Goal: Information Seeking & Learning: Learn about a topic

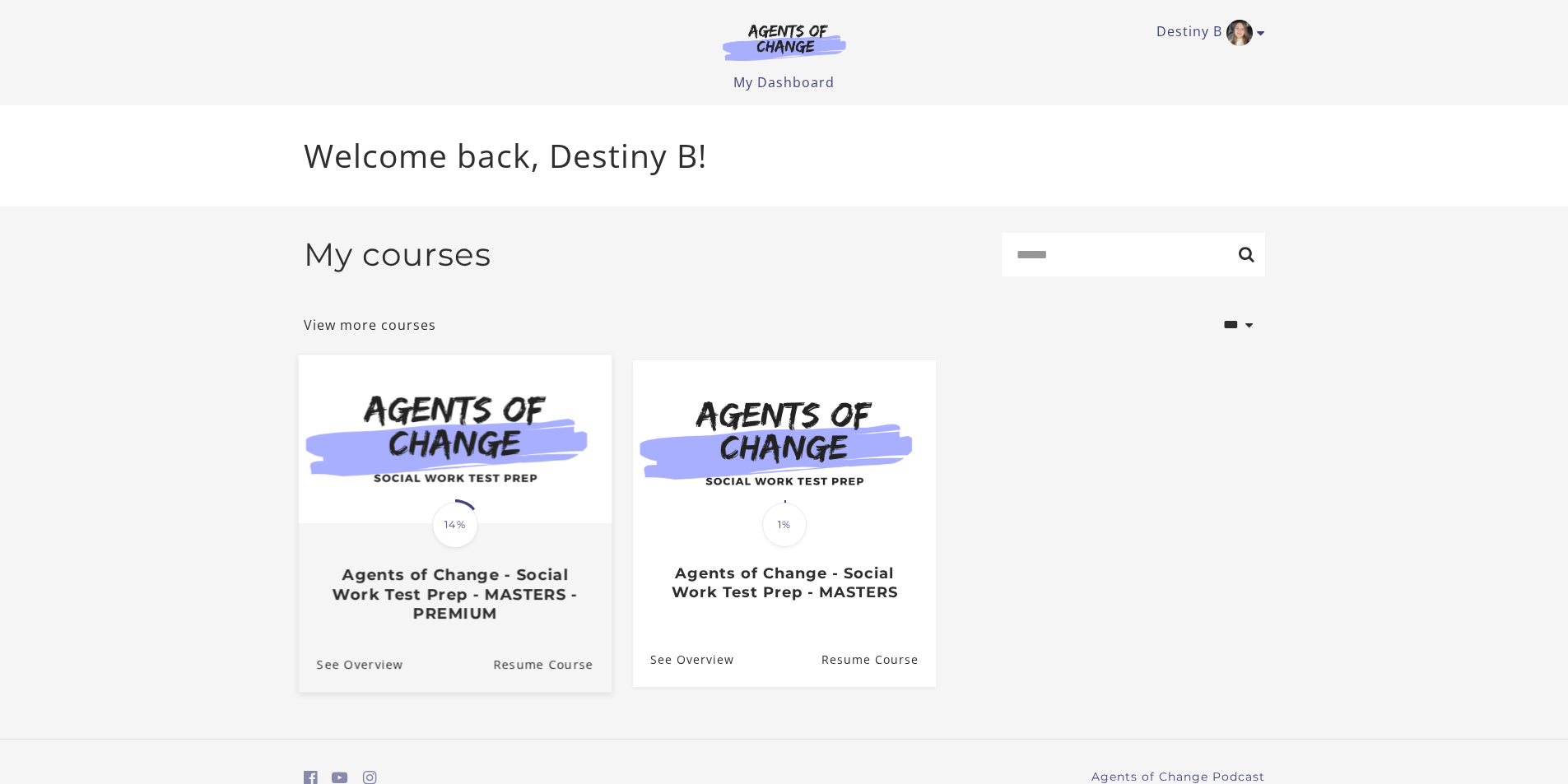
click at [518, 482] on img at bounding box center [454, 438] width 313 height 169
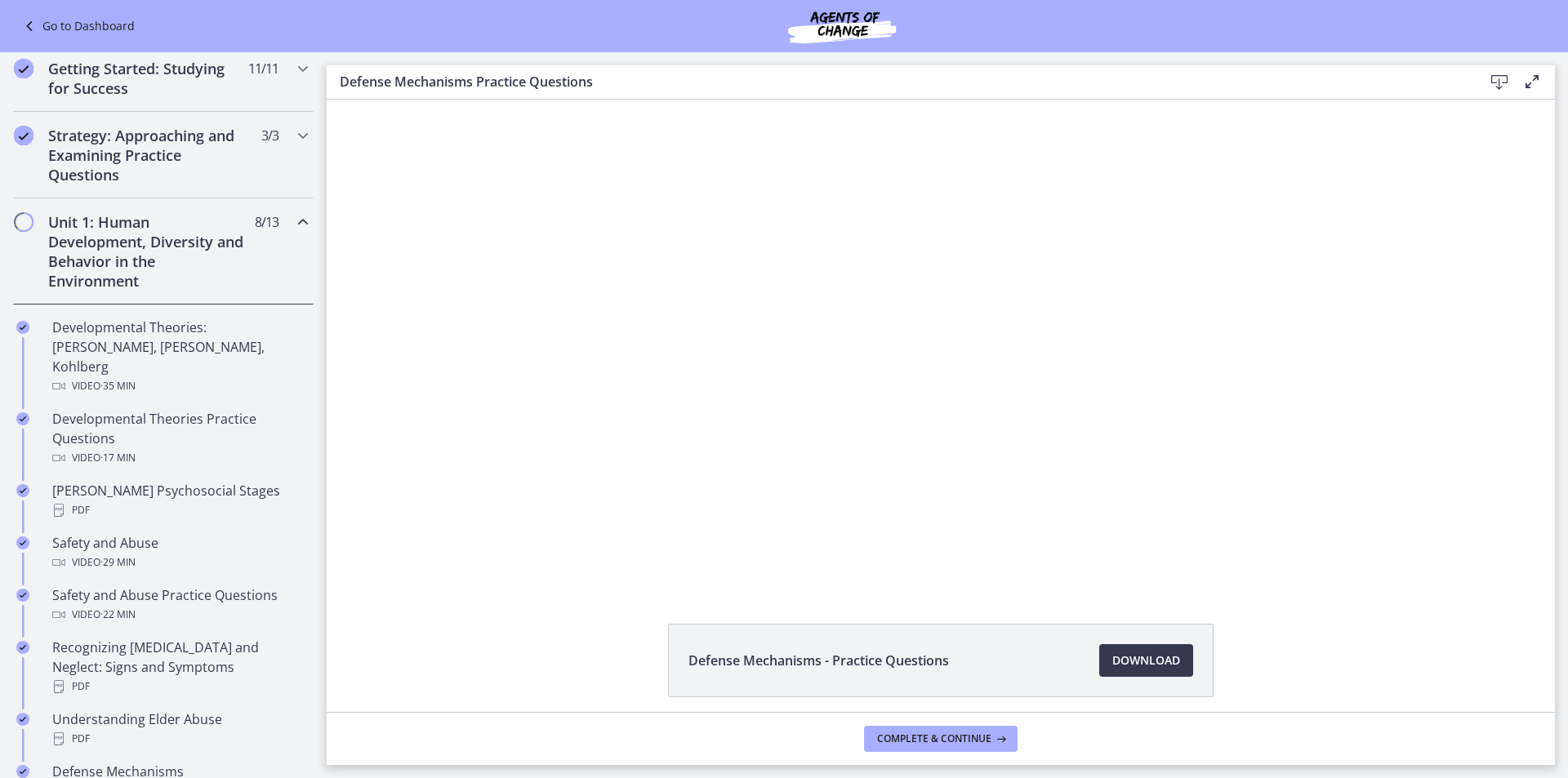
scroll to position [326, 0]
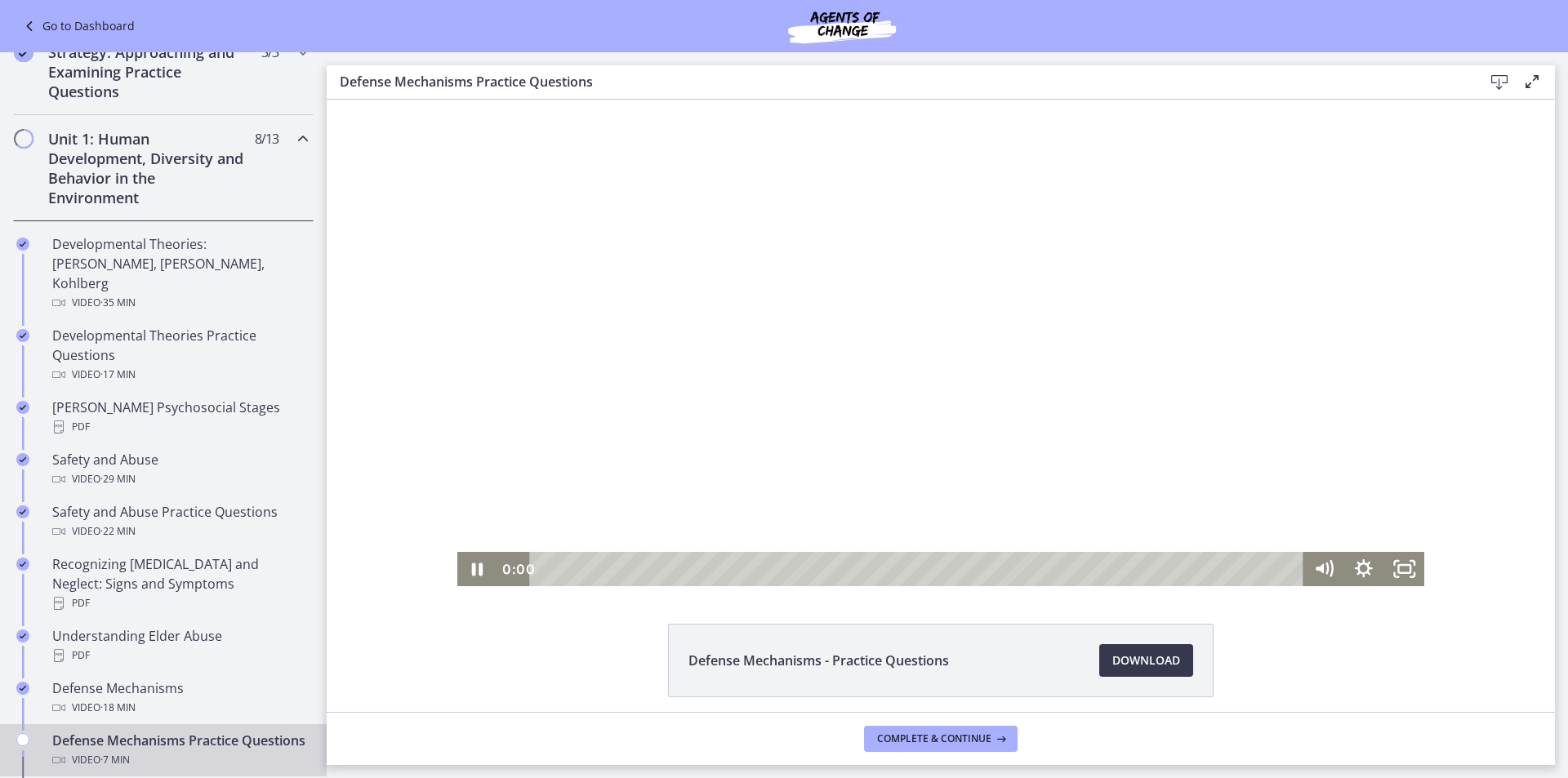
drag, startPoint x: 619, startPoint y: 564, endPoint x: 515, endPoint y: 564, distance: 104.0
click at [515, 564] on div "0:00 0:00" at bounding box center [901, 568] width 806 height 34
click at [475, 572] on icon "Pause" at bounding box center [477, 570] width 11 height 13
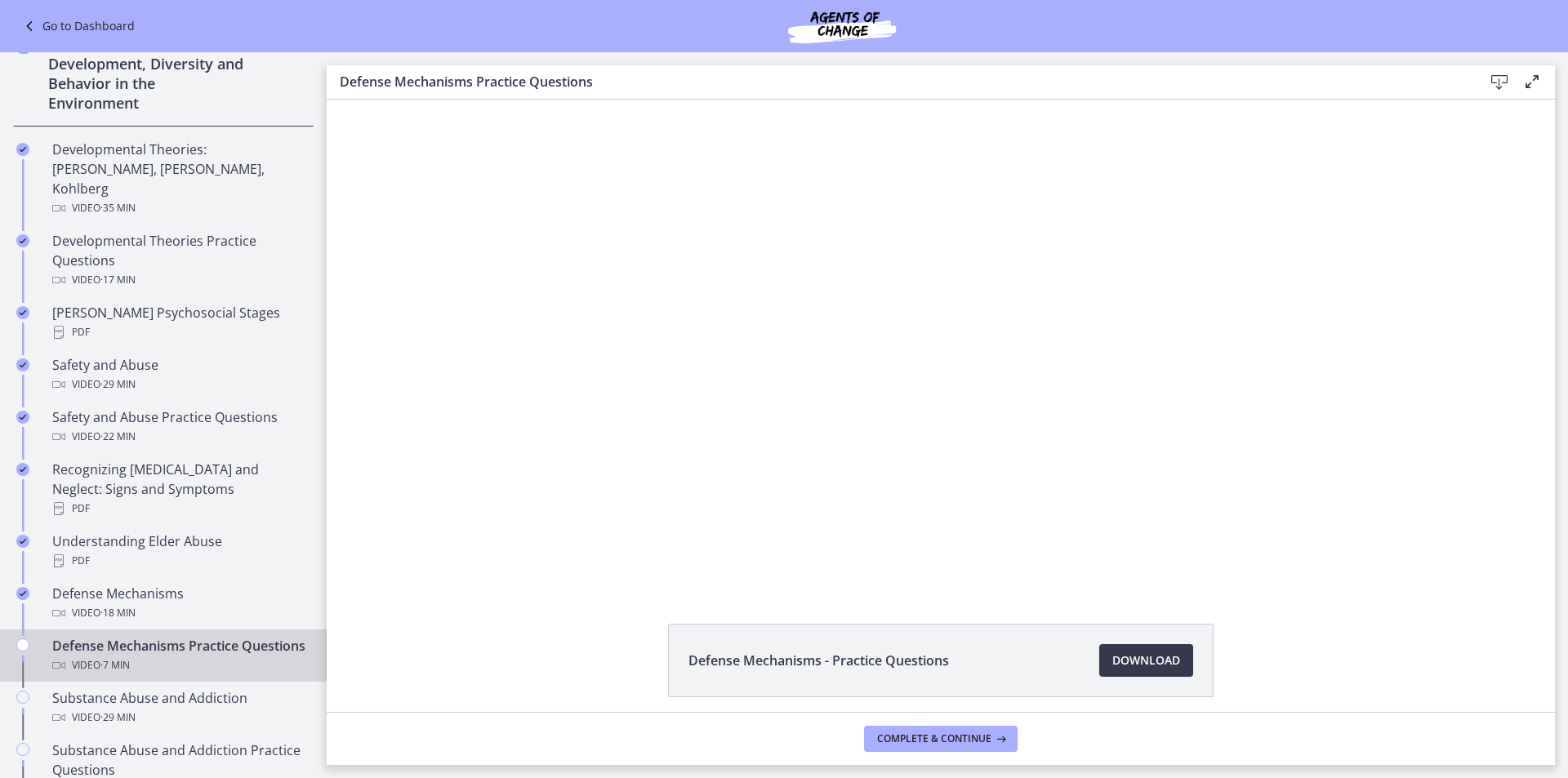
scroll to position [495, 0]
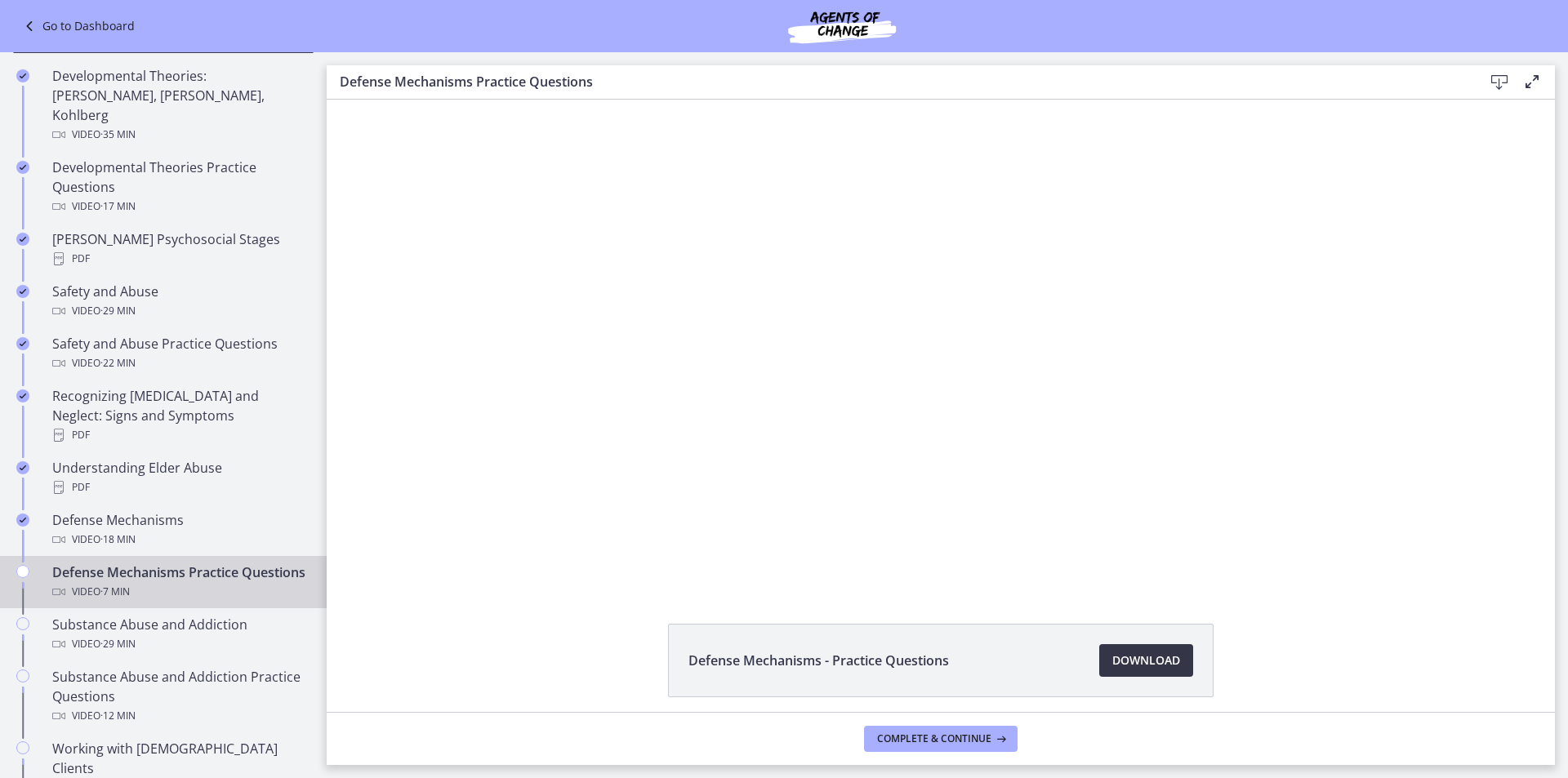
click at [1164, 656] on span "Download Opens in a new window" at bounding box center [1146, 660] width 68 height 20
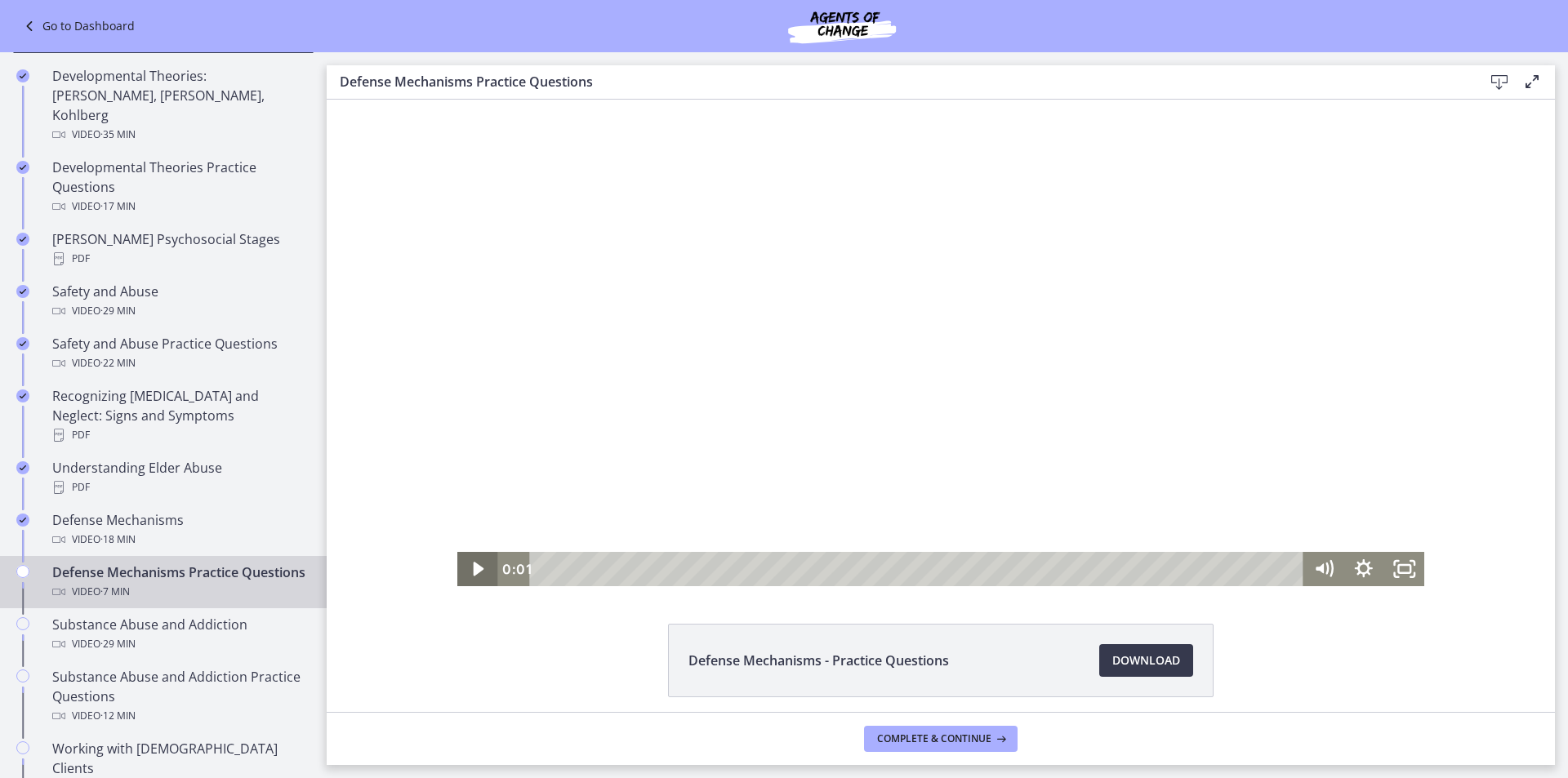
click at [467, 569] on icon "Play Video" at bounding box center [479, 568] width 40 height 34
click at [1399, 567] on icon "Fullscreen" at bounding box center [1404, 569] width 48 height 41
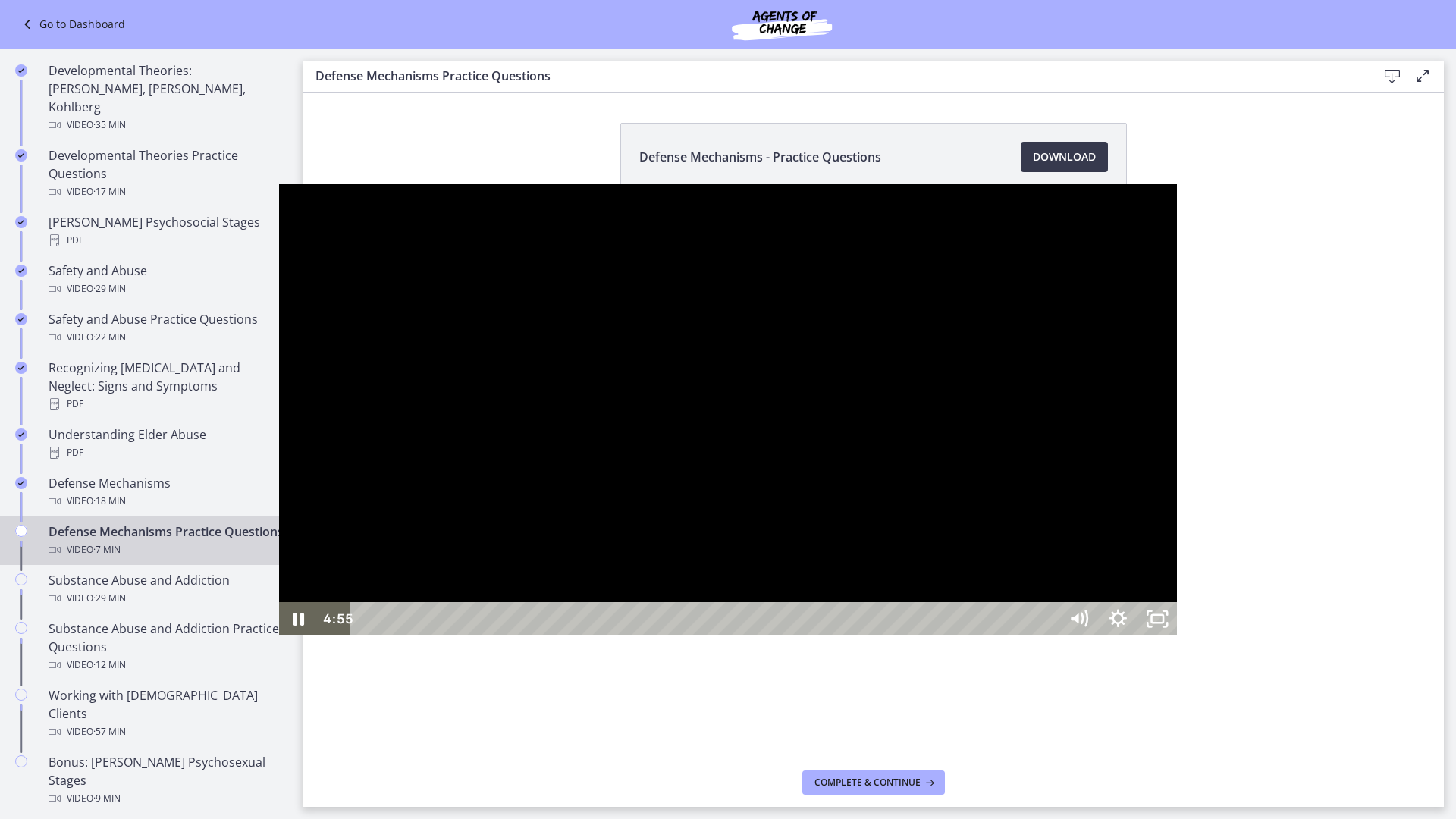
click at [480, 636] on div at bounding box center [728, 409] width 899 height 452
click at [281, 636] on icon "Play Video" at bounding box center [300, 618] width 40 height 33
click at [556, 636] on div at bounding box center [728, 409] width 899 height 452
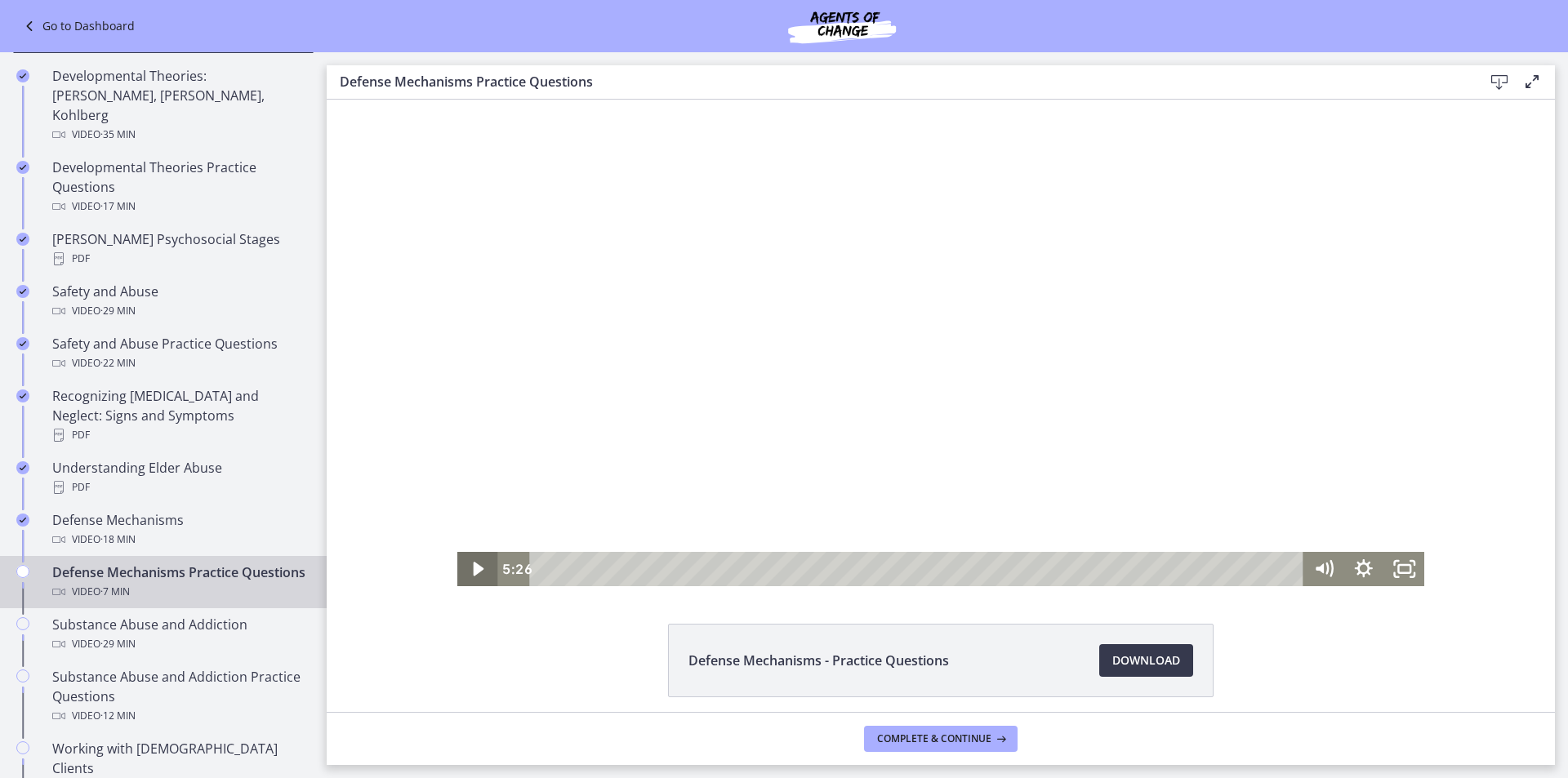
click at [475, 566] on icon "Play Video" at bounding box center [479, 569] width 10 height 14
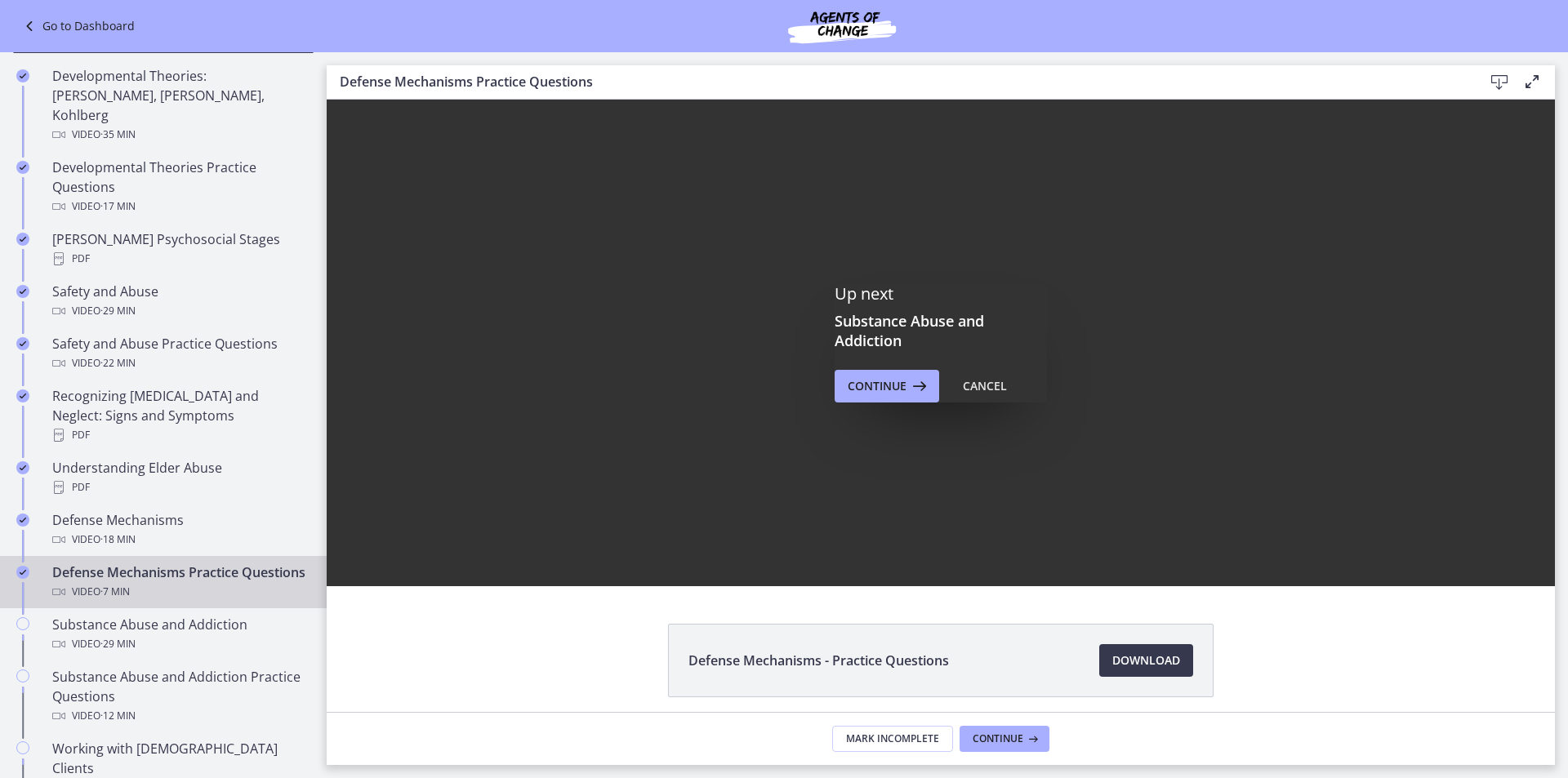
scroll to position [0, 0]
click at [861, 362] on div "Up next Substance Abuse and Addiction Continue Cancel" at bounding box center [941, 342] width 212 height 119
click at [870, 390] on span "Continue" at bounding box center [877, 386] width 59 height 20
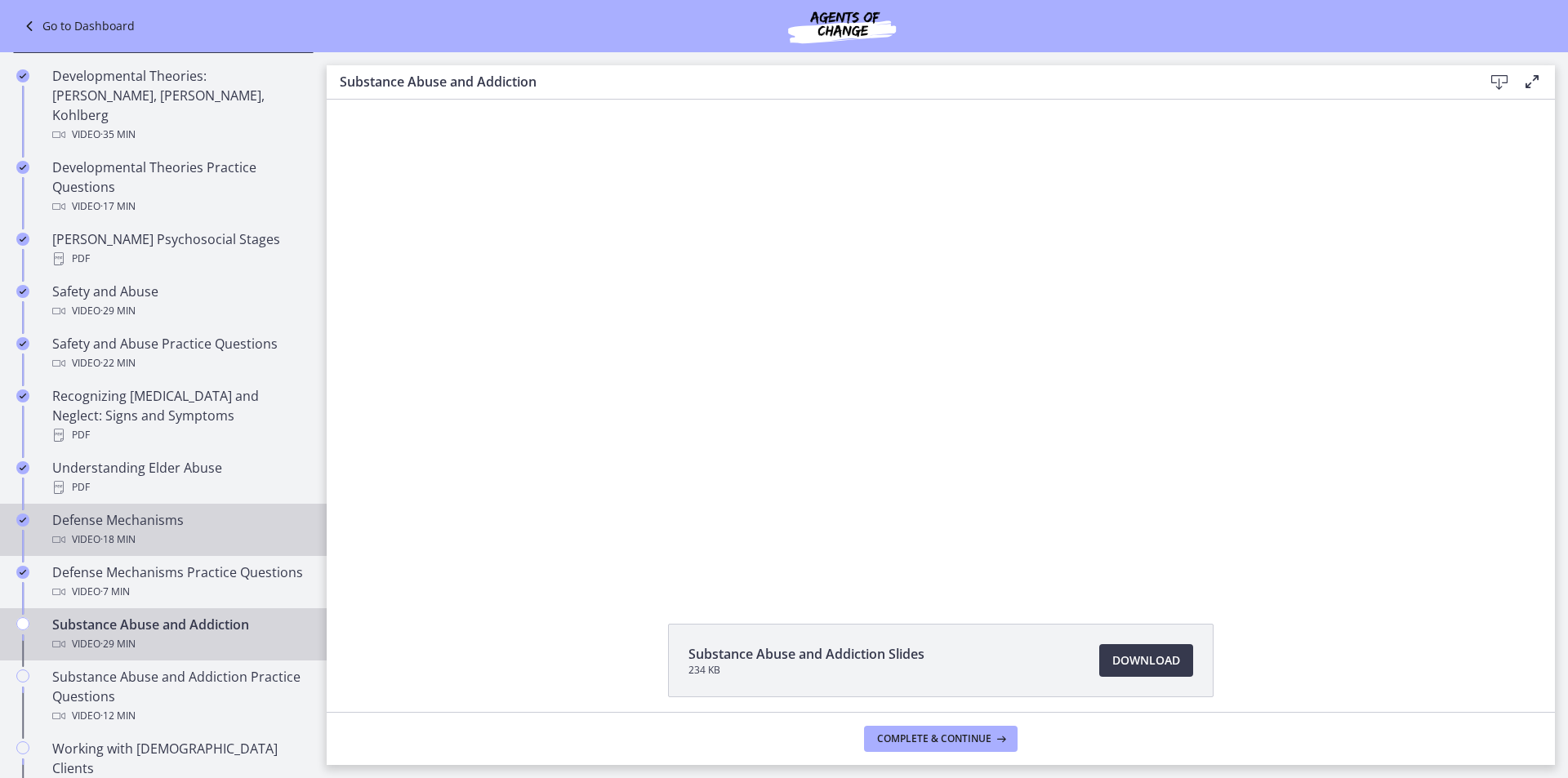
click at [211, 534] on link "Defense Mechanisms Video · 18 min" at bounding box center [163, 530] width 327 height 52
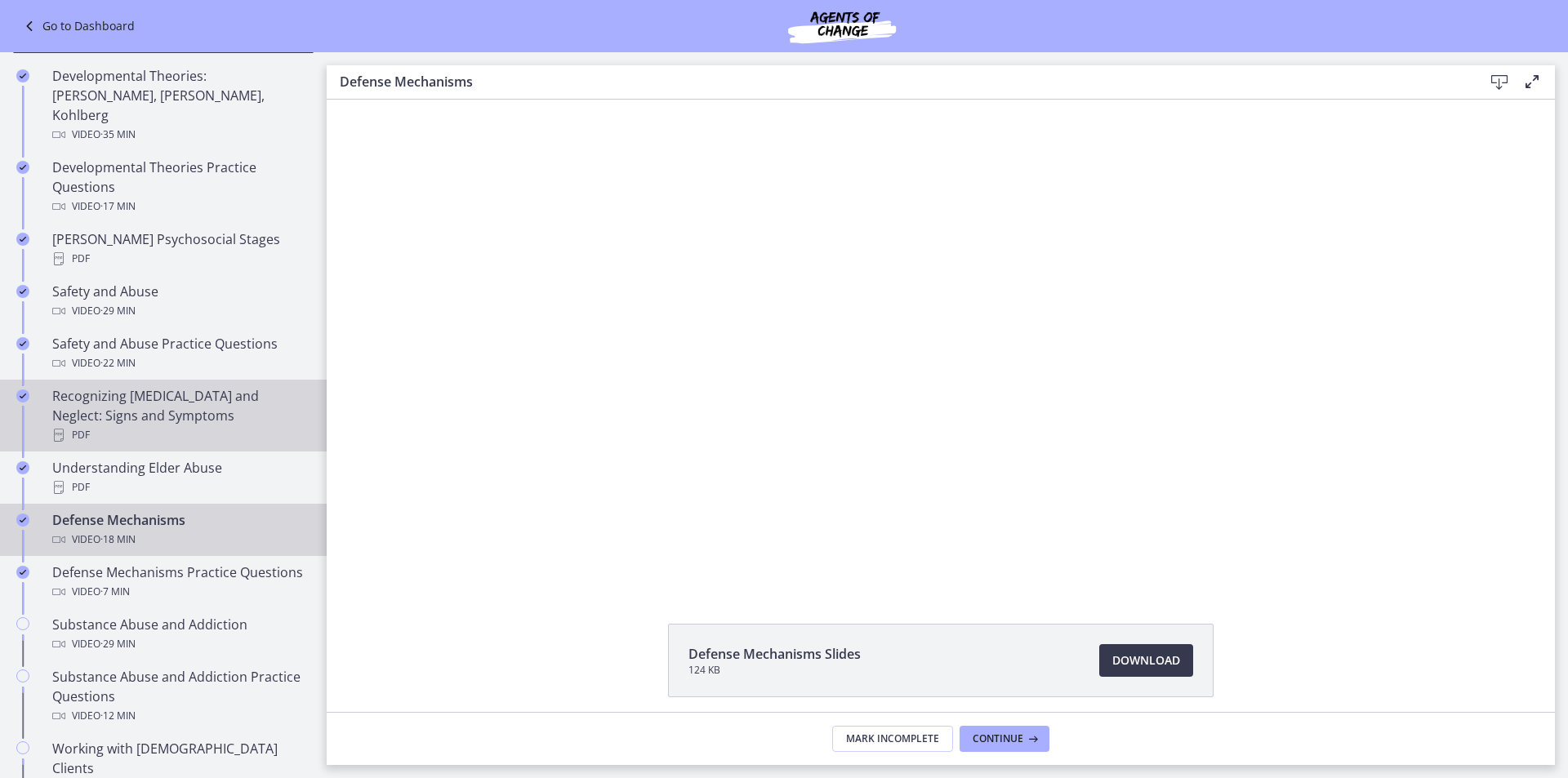
click at [247, 390] on div "Recognizing [MEDICAL_DATA] and Neglect: Signs and Symptoms PDF" at bounding box center [179, 416] width 255 height 59
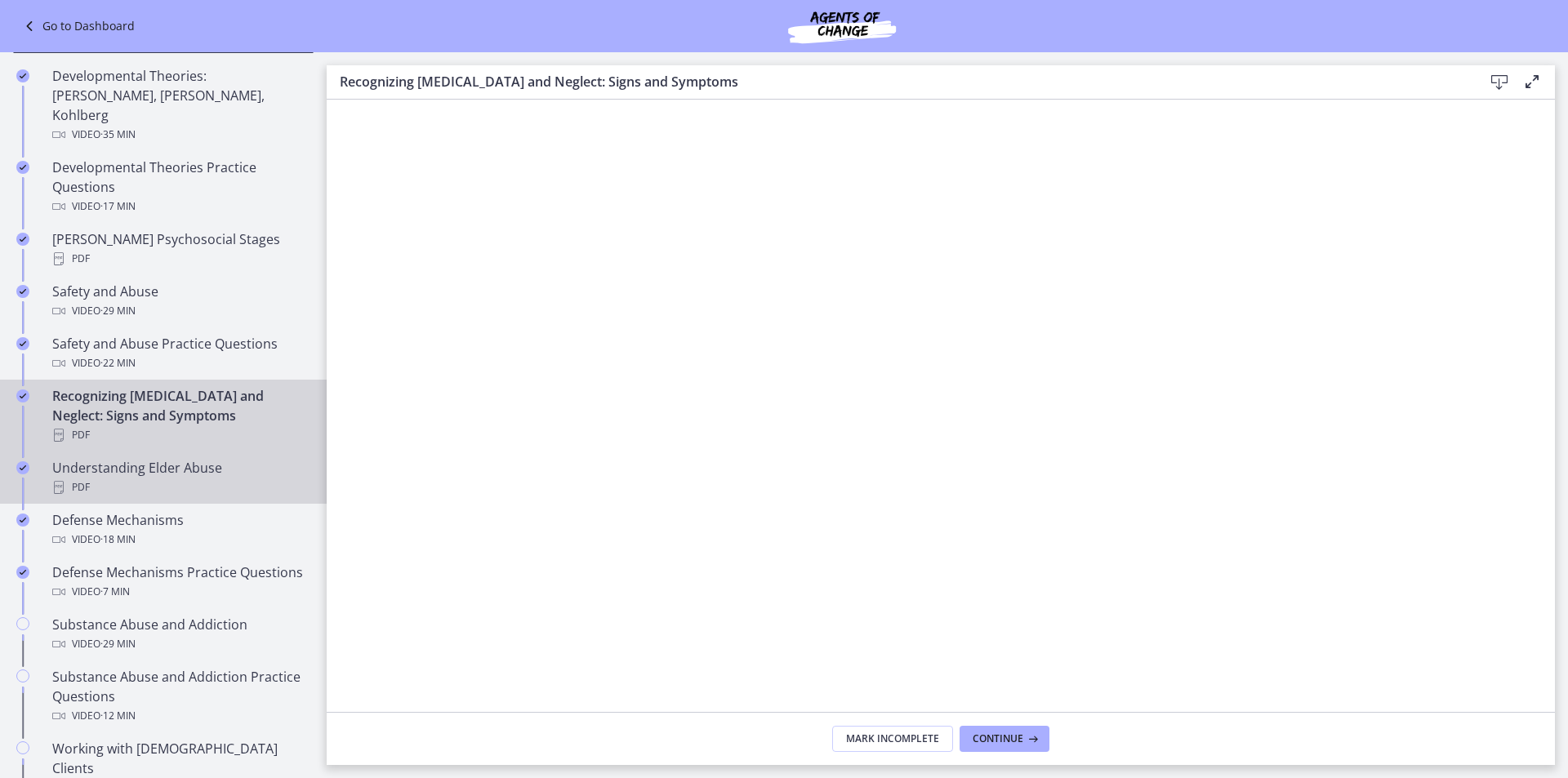
click at [240, 478] on div "PDF" at bounding box center [179, 487] width 255 height 20
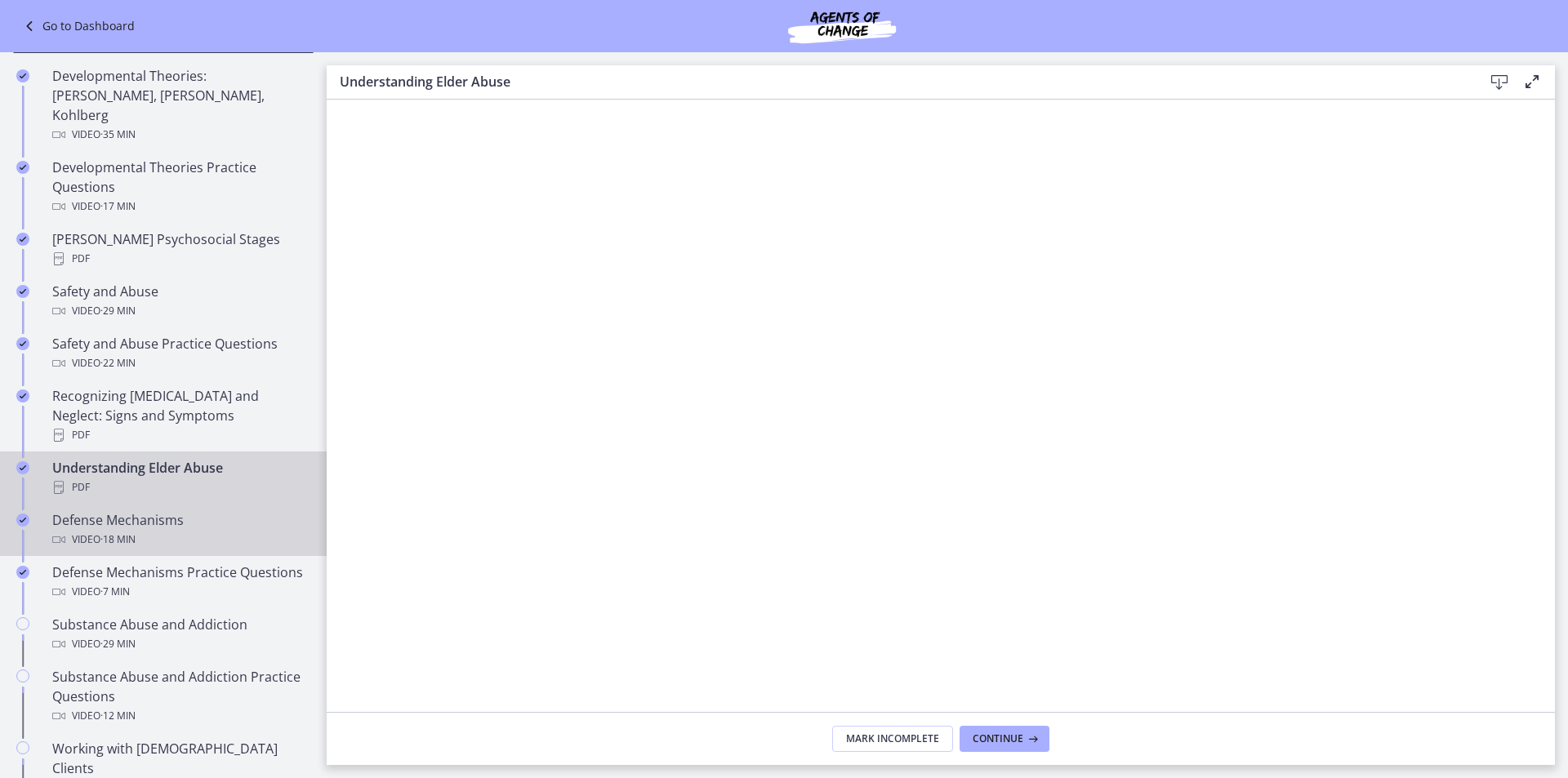
click at [233, 511] on div "Defense Mechanisms Video · 18 min" at bounding box center [179, 530] width 255 height 39
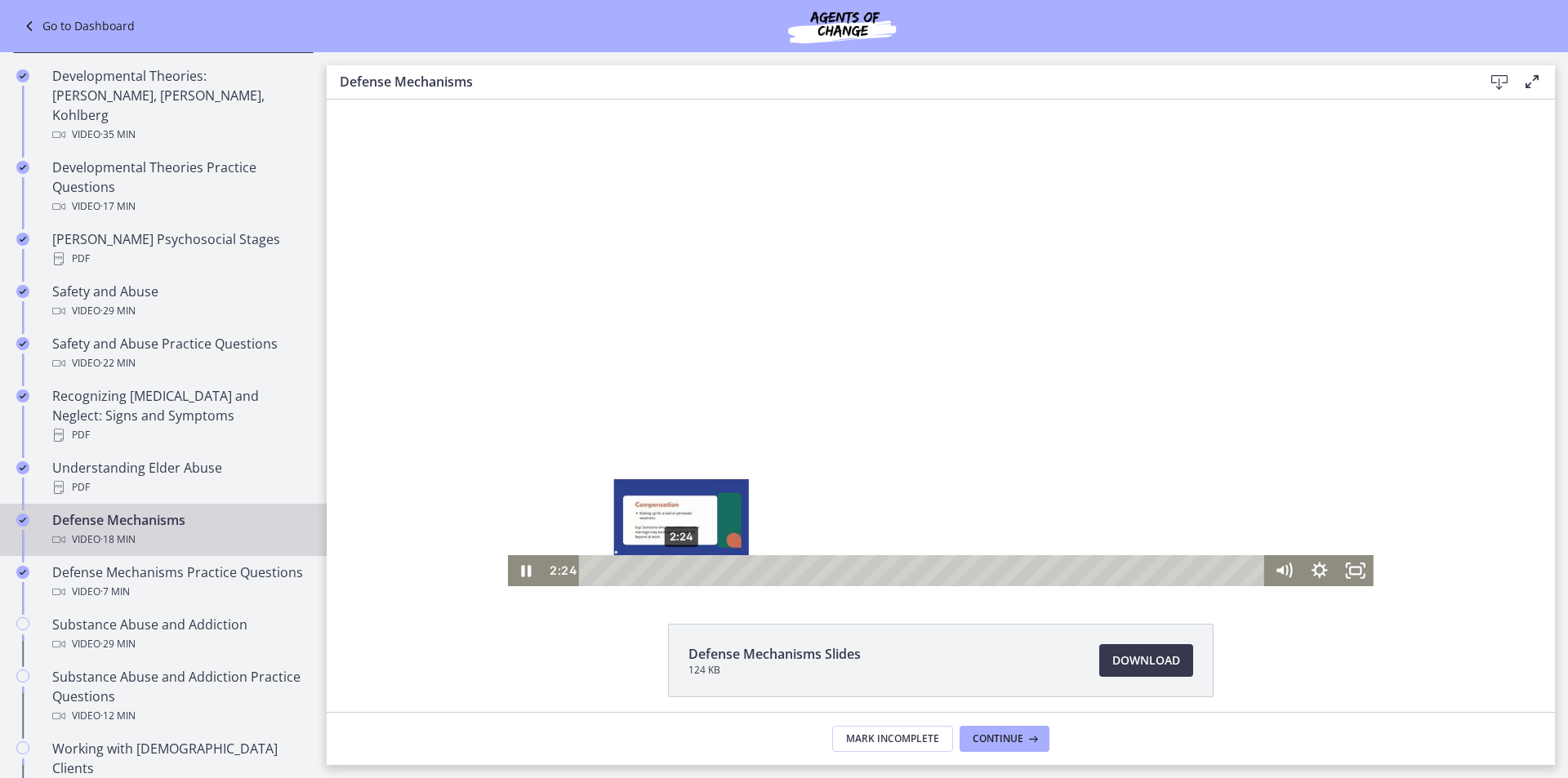
click at [592, 579] on div "2:24" at bounding box center [924, 570] width 664 height 31
click at [521, 571] on icon "Pause" at bounding box center [526, 570] width 36 height 31
